Goal: Find specific page/section: Find specific page/section

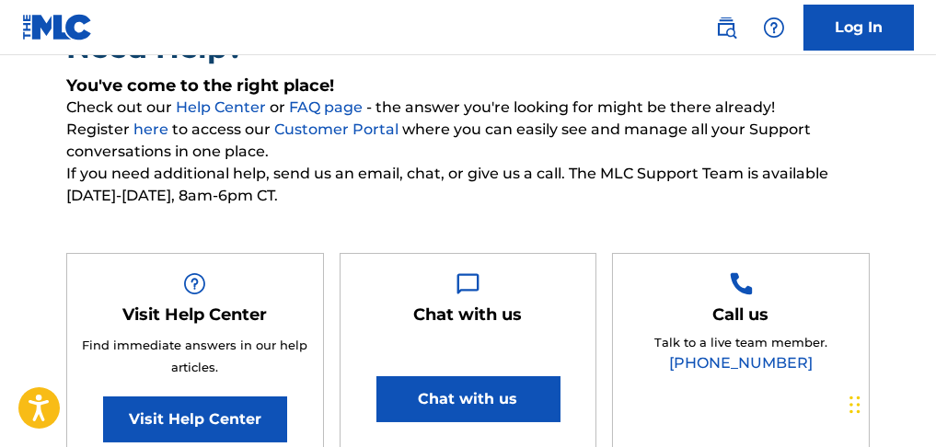
scroll to position [184, 0]
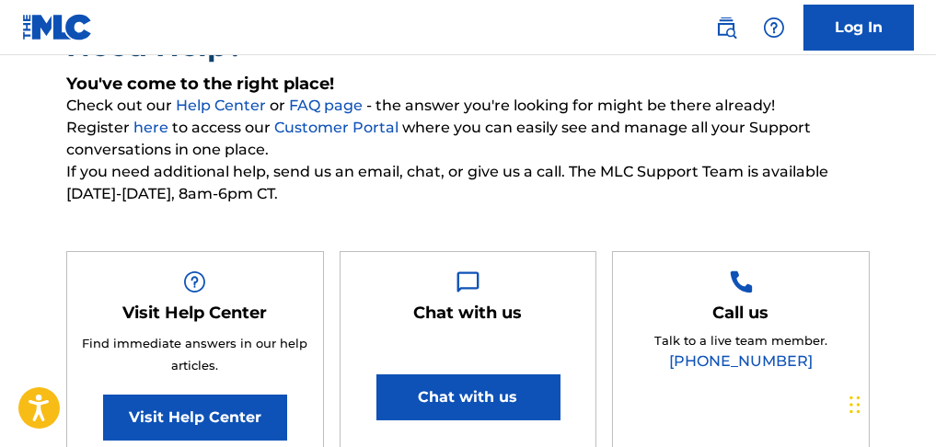
click at [832, 2] on nav "Log In" at bounding box center [468, 27] width 936 height 55
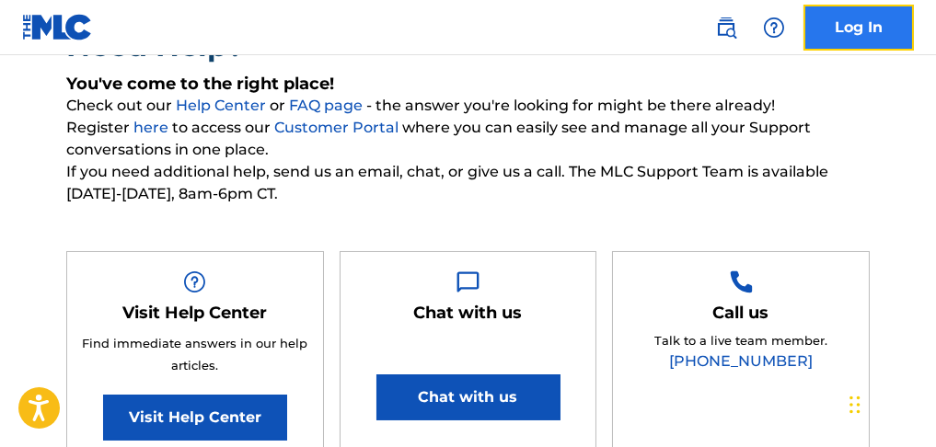
click at [828, 13] on link "Log In" at bounding box center [859, 28] width 110 height 46
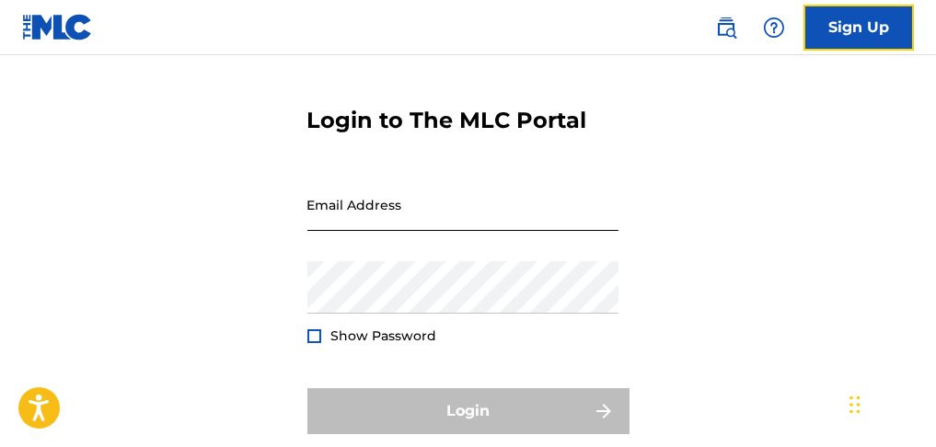
scroll to position [122, 0]
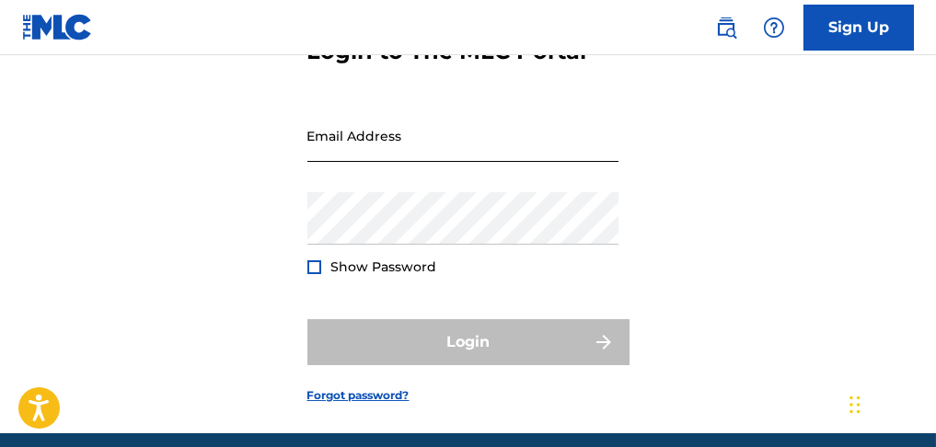
click at [415, 162] on input "Email Address" at bounding box center [462, 136] width 311 height 52
type input "[EMAIL_ADDRESS][DOMAIN_NAME]"
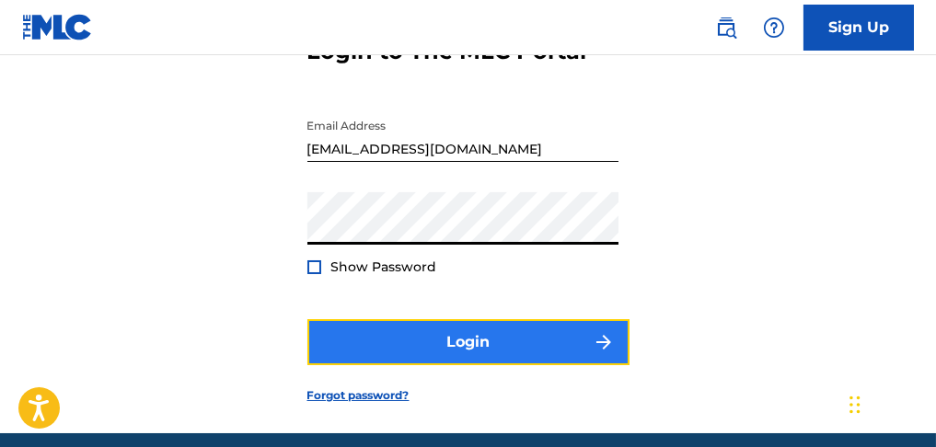
click at [407, 365] on button "Login" at bounding box center [468, 342] width 322 height 46
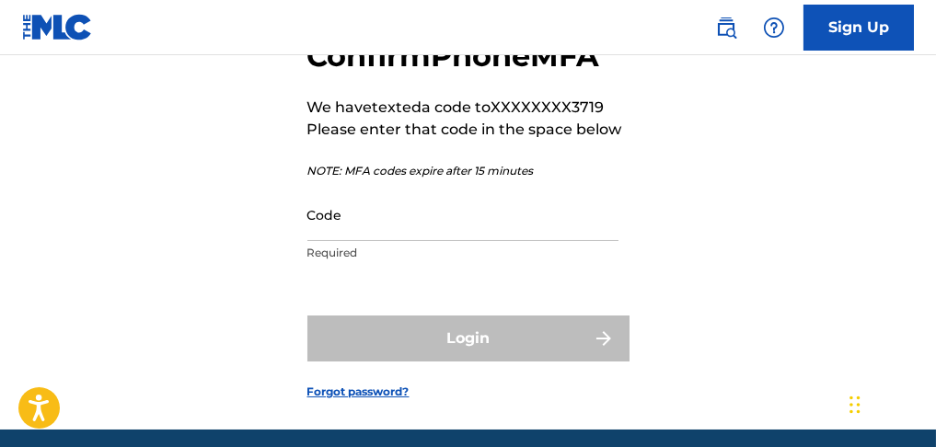
scroll to position [128, 0]
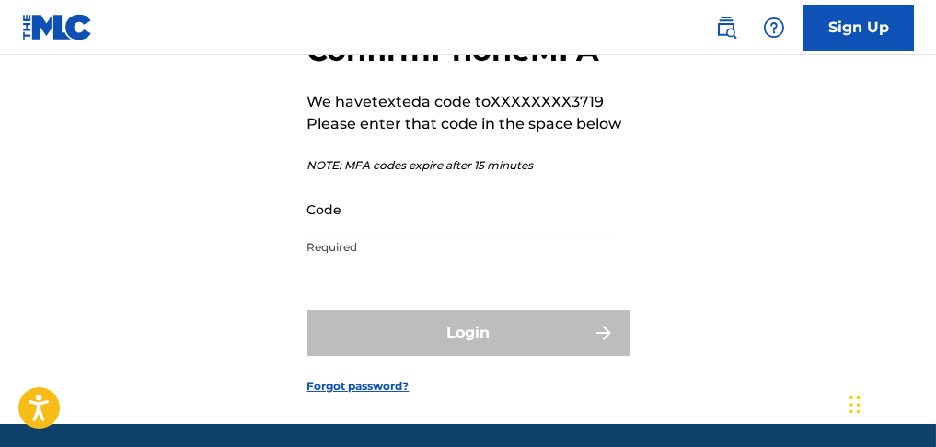
click at [418, 236] on input "Code" at bounding box center [462, 209] width 311 height 52
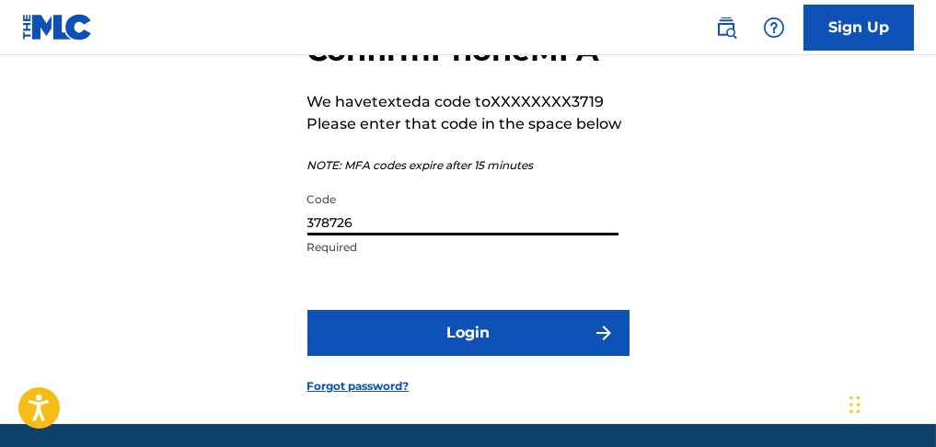
type input "378726"
click at [307, 310] on button "Login" at bounding box center [468, 333] width 322 height 46
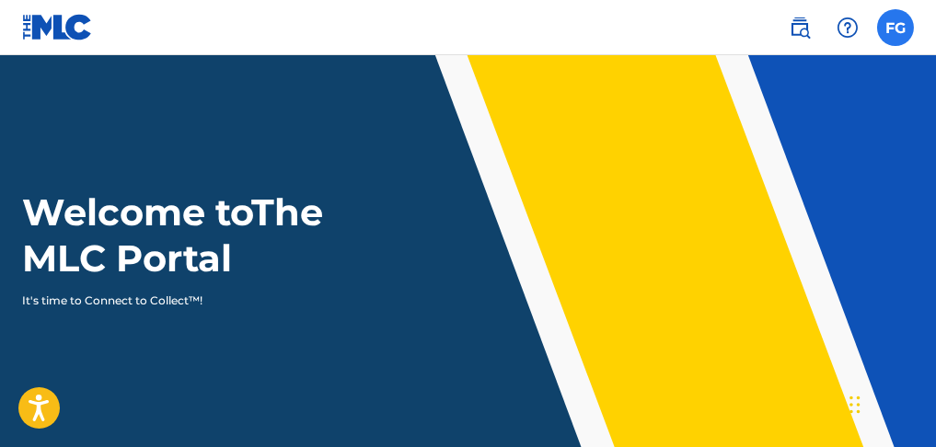
click at [899, 22] on label at bounding box center [895, 27] width 37 height 37
click at [896, 28] on input "FG [PERSON_NAME] [PERSON_NAME][EMAIL_ADDRESS][DOMAIN_NAME] Profile Log out" at bounding box center [896, 28] width 0 height 0
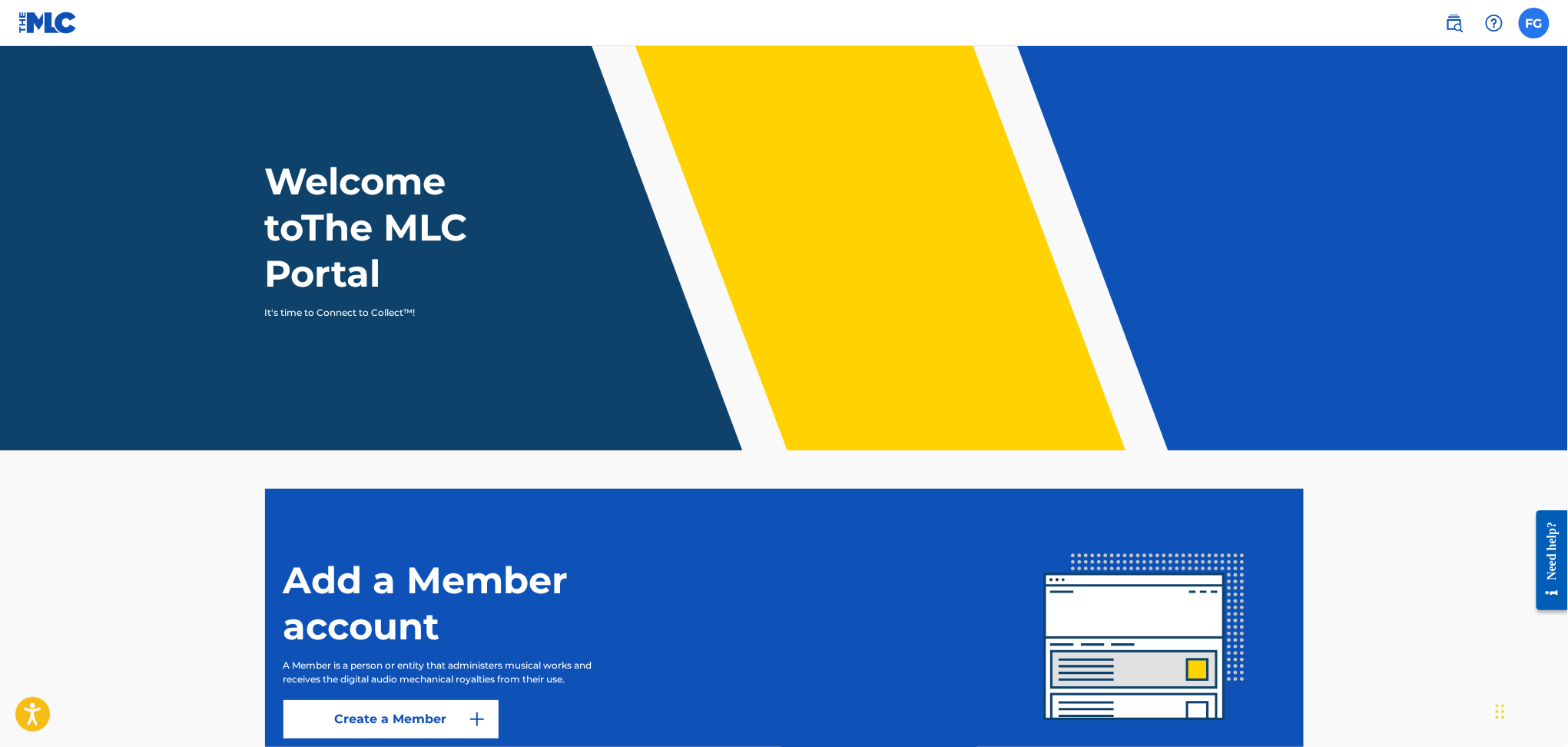
click at [780, 19] on div "FG FG [PERSON_NAME] [PERSON_NAME][EMAIL_ADDRESS][DOMAIN_NAME] Profile Log out" at bounding box center [1534, 23] width 31 height 31
click at [780, 32] on link at bounding box center [1454, 23] width 31 height 31
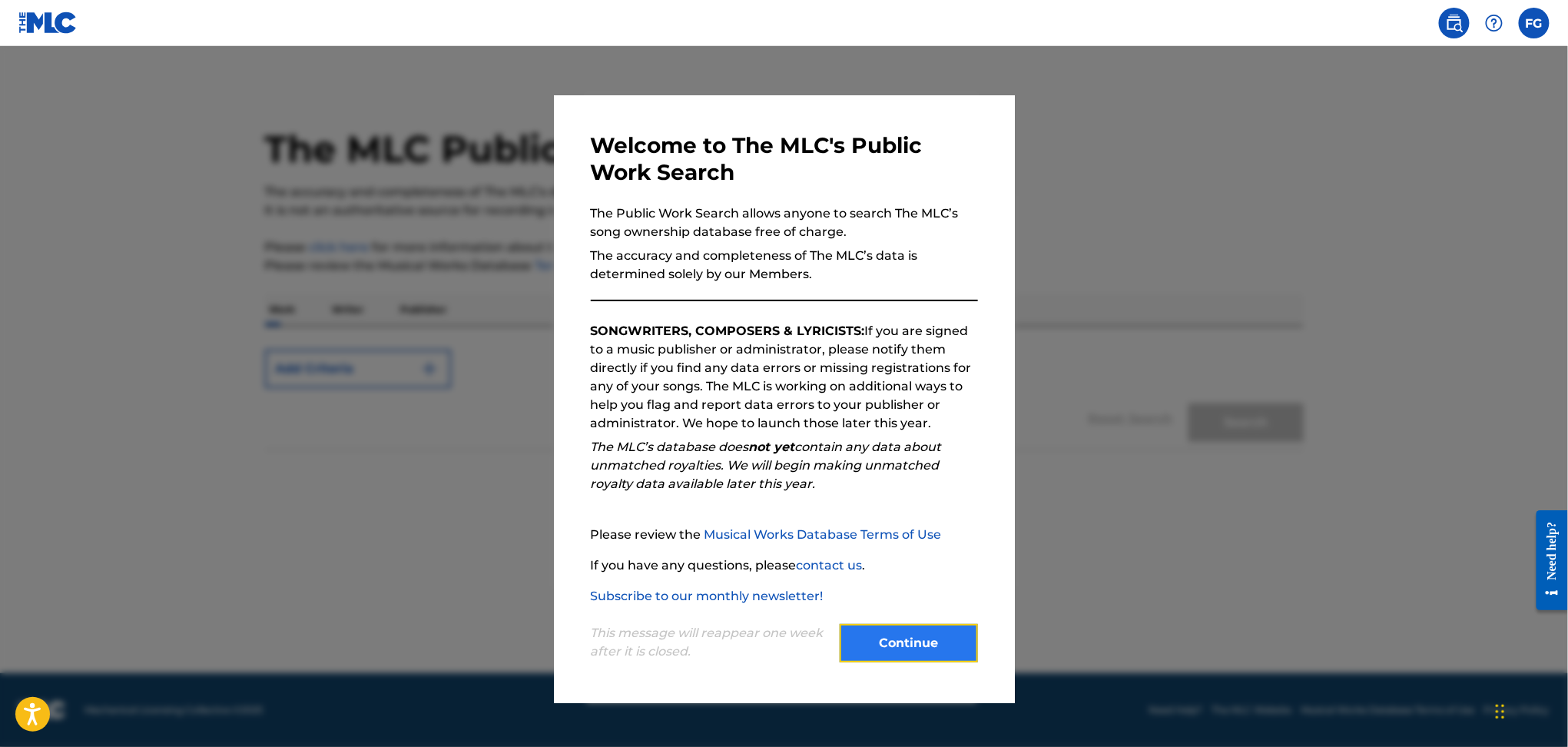
click at [780, 372] on button "Continue" at bounding box center [909, 643] width 139 height 38
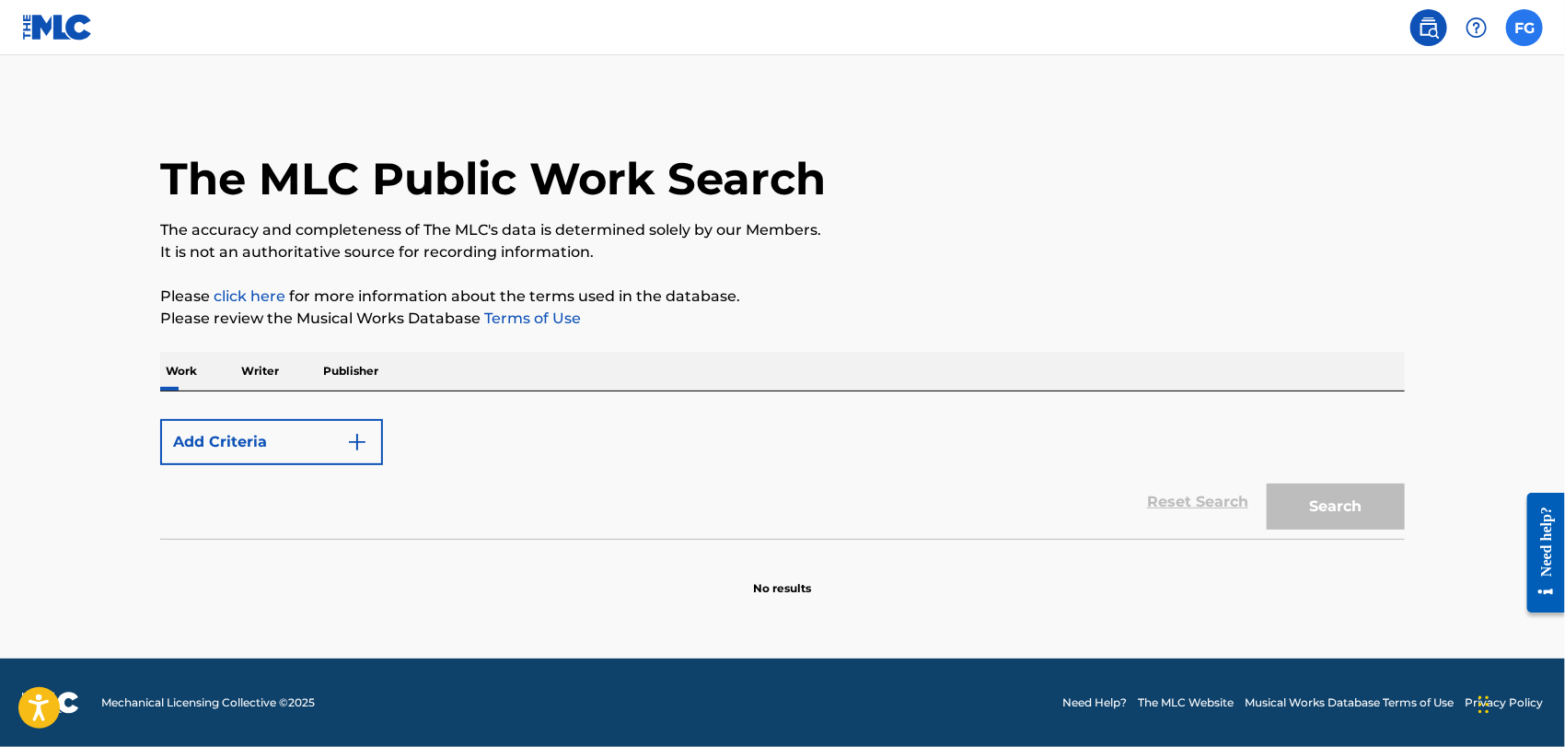
click at [935, 32] on label at bounding box center [1524, 27] width 37 height 37
click at [935, 28] on input "FG [PERSON_NAME] [PERSON_NAME][EMAIL_ADDRESS][DOMAIN_NAME] Profile Log out" at bounding box center [1524, 28] width 0 height 0
click at [935, 31] on img at bounding box center [1429, 28] width 22 height 22
click at [935, 29] on img at bounding box center [1429, 28] width 22 height 22
click at [82, 24] on img at bounding box center [57, 27] width 71 height 27
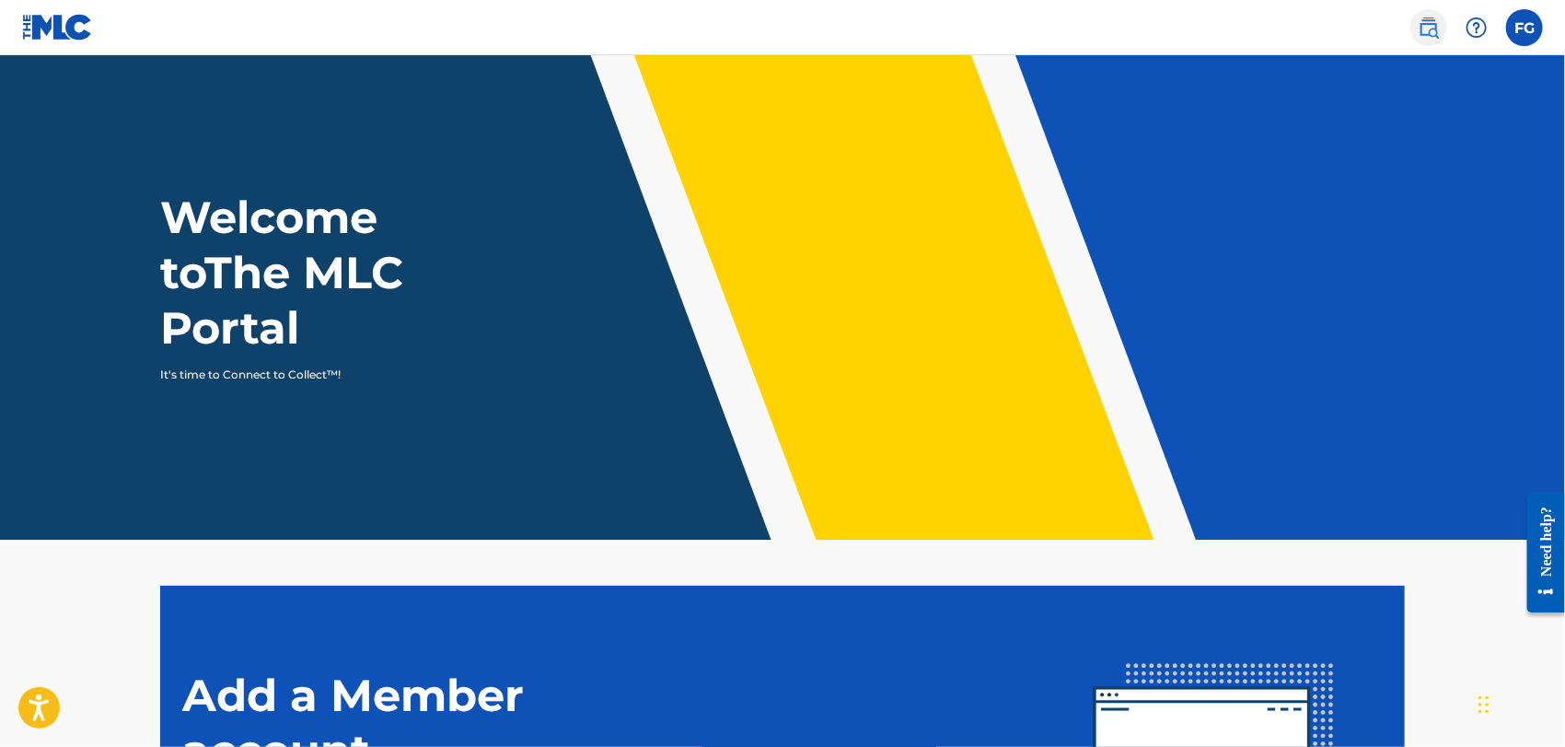
click at [935, 28] on img at bounding box center [1429, 28] width 22 height 22
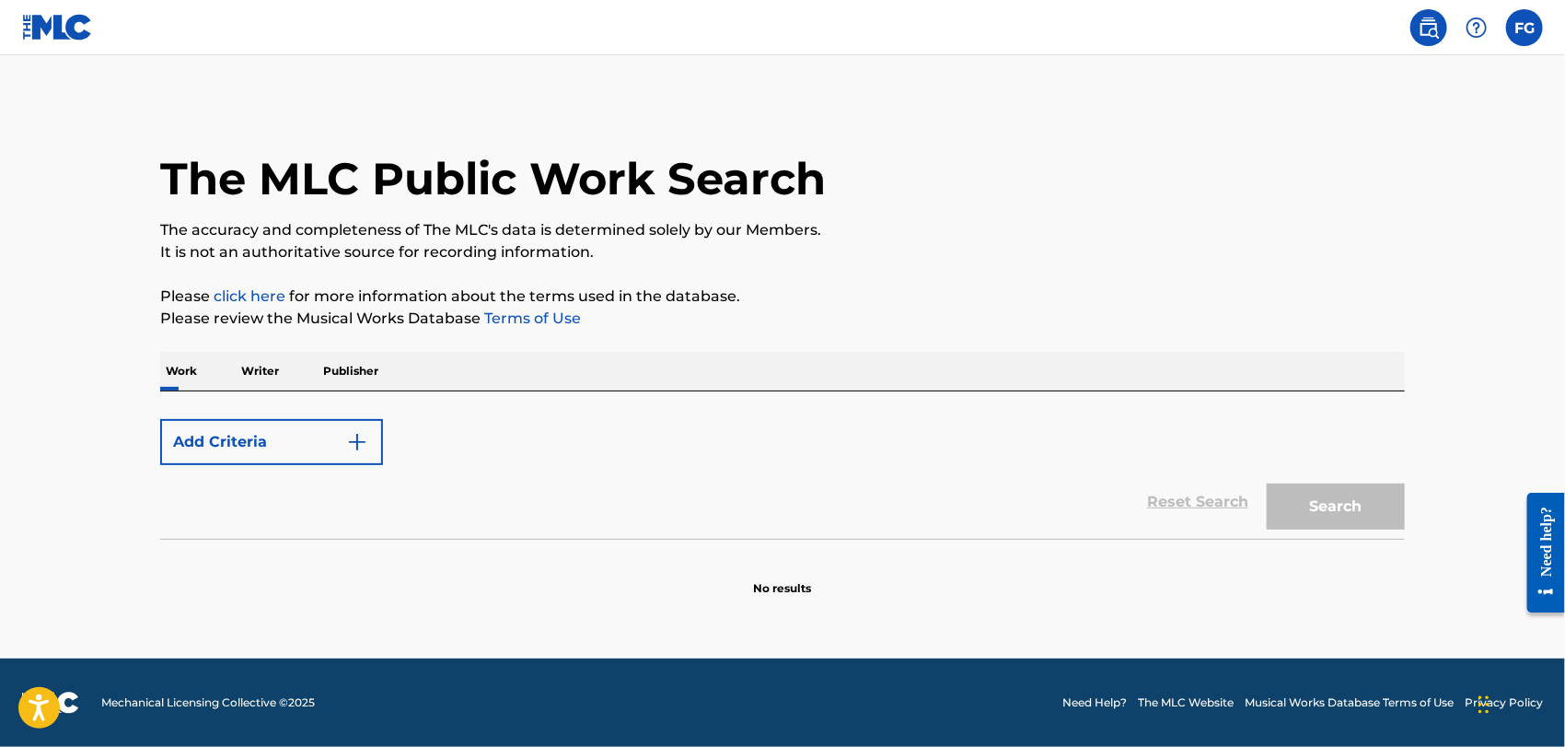
click at [337, 370] on p "Publisher" at bounding box center [351, 371] width 66 height 39
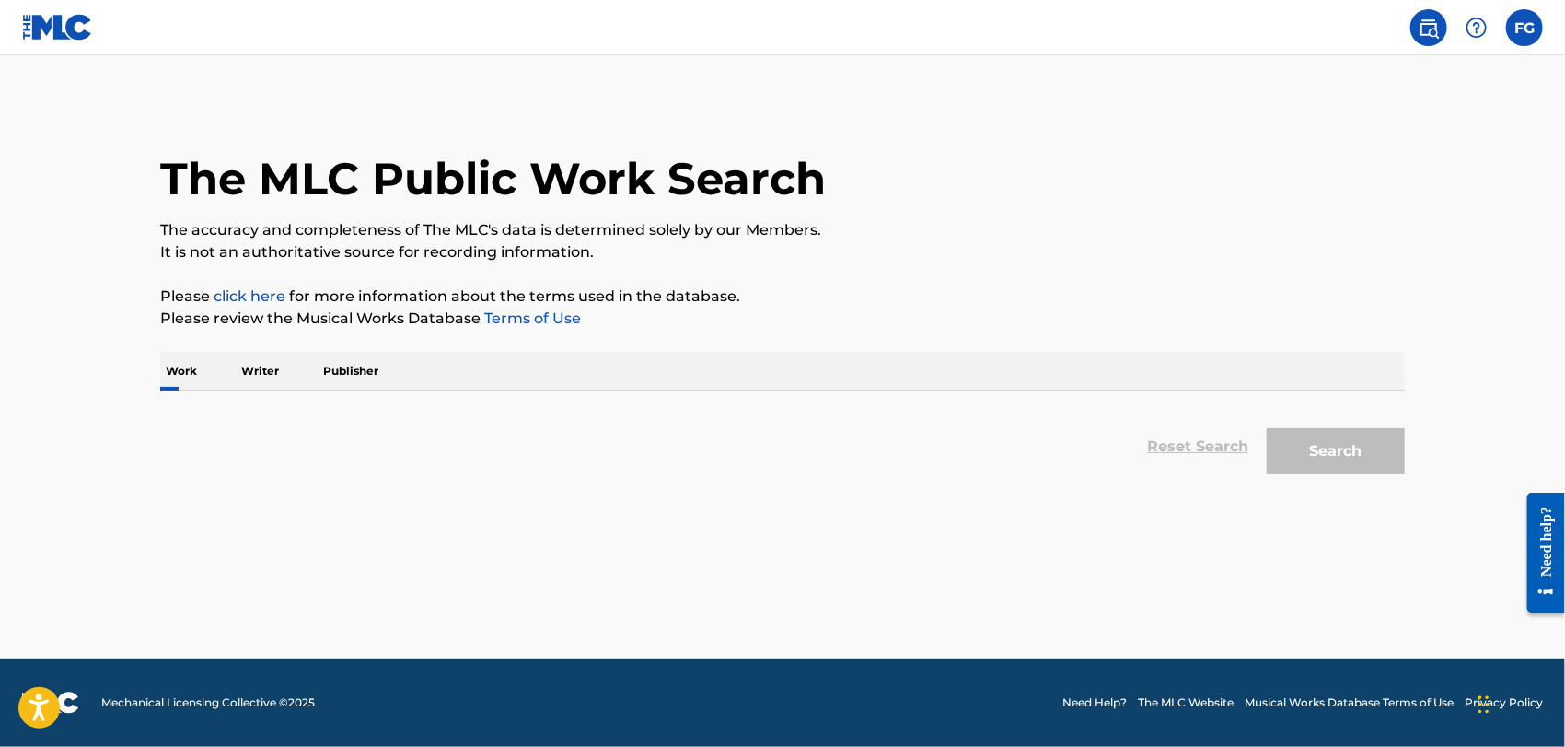
click at [288, 365] on div "Work Writer Publisher" at bounding box center [782, 371] width 1244 height 39
click at [263, 365] on p "Writer" at bounding box center [260, 371] width 49 height 39
click at [935, 39] on label at bounding box center [1524, 27] width 37 height 37
click at [935, 28] on input "FG [PERSON_NAME] [PERSON_NAME][EMAIL_ADDRESS][DOMAIN_NAME] Profile Log out" at bounding box center [1524, 28] width 0 height 0
click at [935, 328] on div "FG FG [PERSON_NAME] [PERSON_NAME][EMAIL_ADDRESS][DOMAIN_NAME] Profile Log out T…" at bounding box center [782, 373] width 1565 height 747
